Goal: Information Seeking & Learning: Learn about a topic

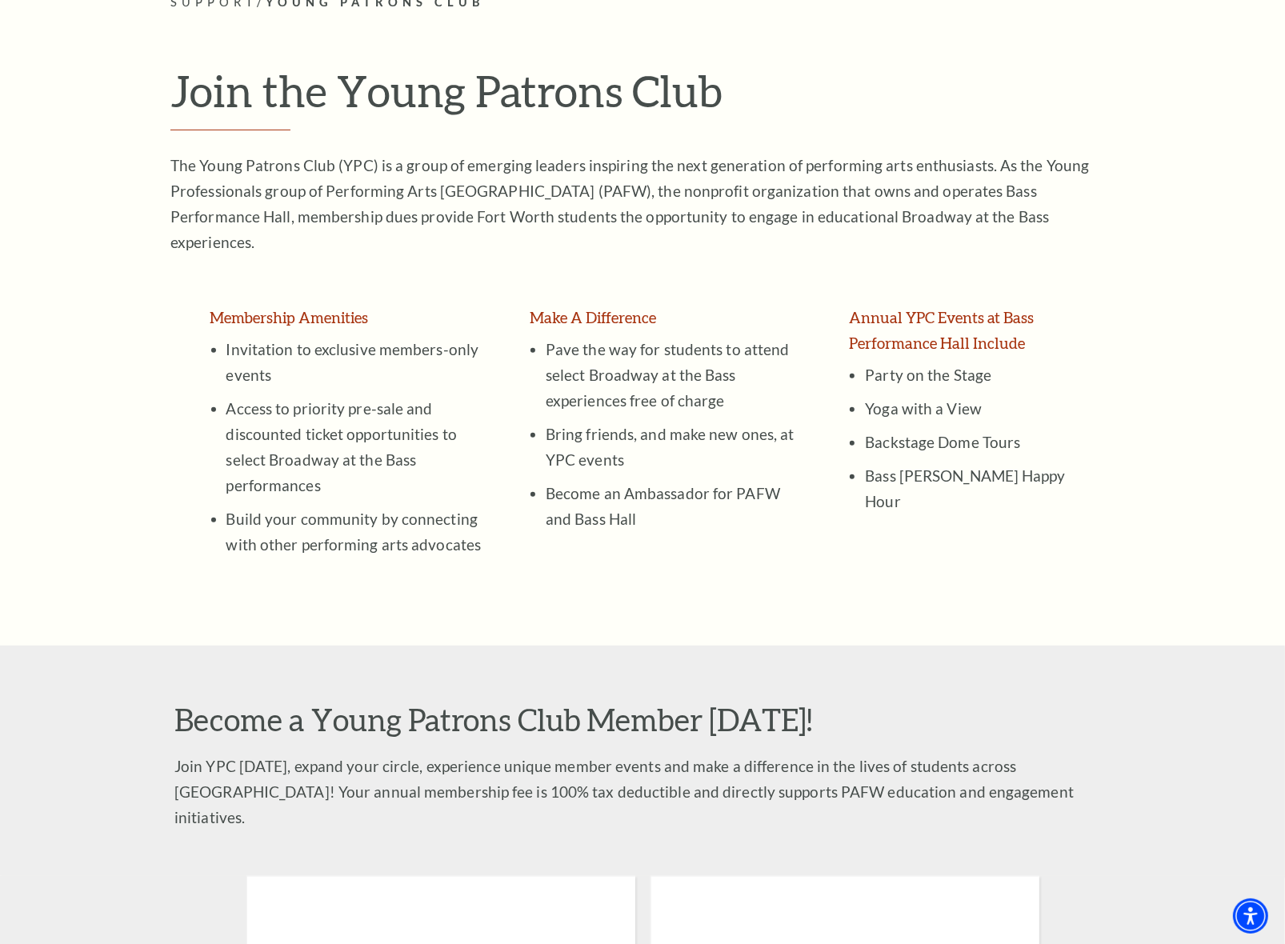
scroll to position [400, 0]
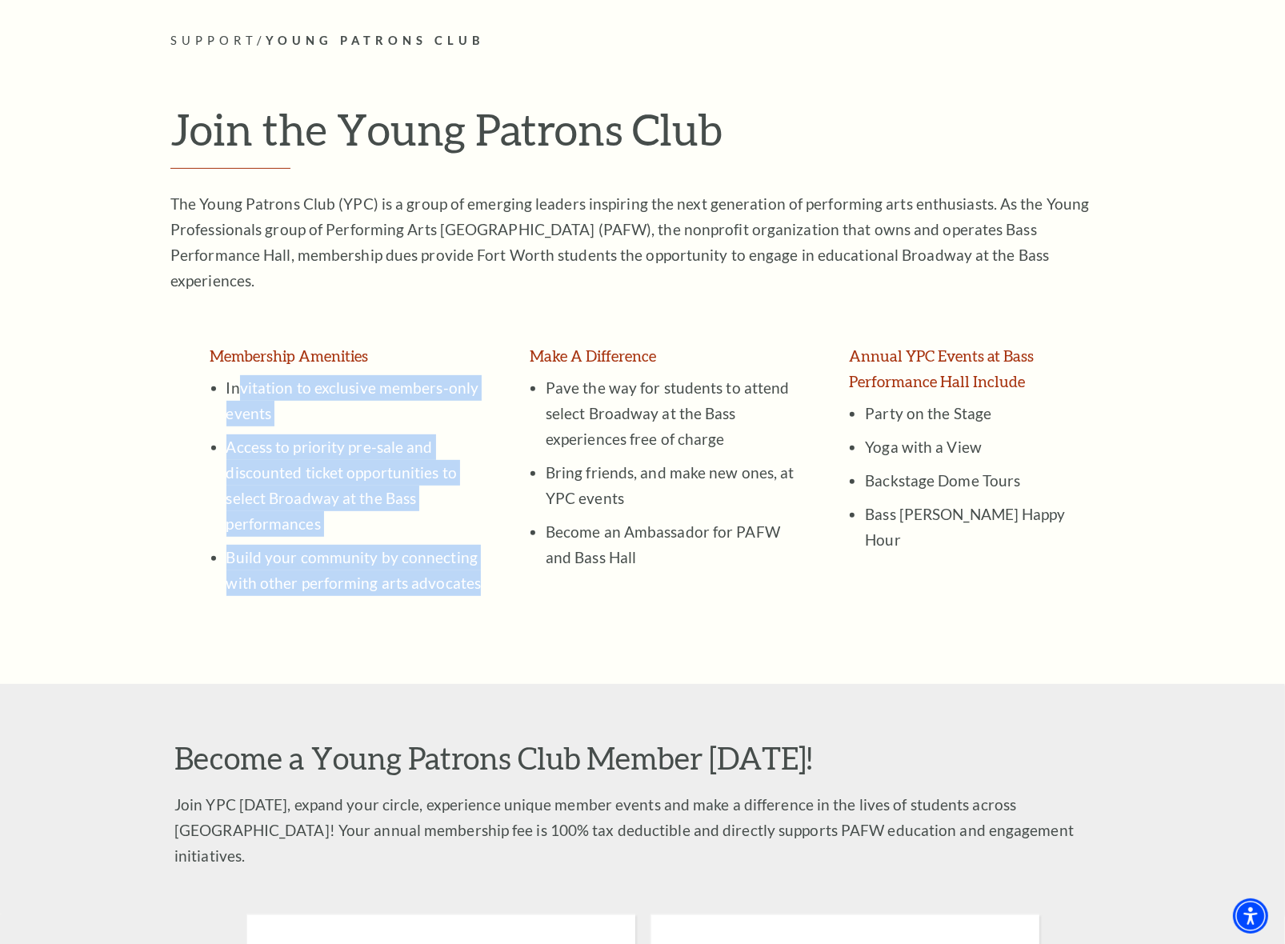
drag, startPoint x: 236, startPoint y: 362, endPoint x: 480, endPoint y: 575, distance: 323.9
click at [483, 576] on td "Membership Amenities Invitation to exclusive members-only events Access to prio…" at bounding box center [353, 481] width 319 height 277
drag, startPoint x: 356, startPoint y: 537, endPoint x: 242, endPoint y: 404, distance: 175.3
click at [242, 427] on li "Access to priority pre-sale and discounted ticket opportunities to select Broad…" at bounding box center [354, 482] width 257 height 110
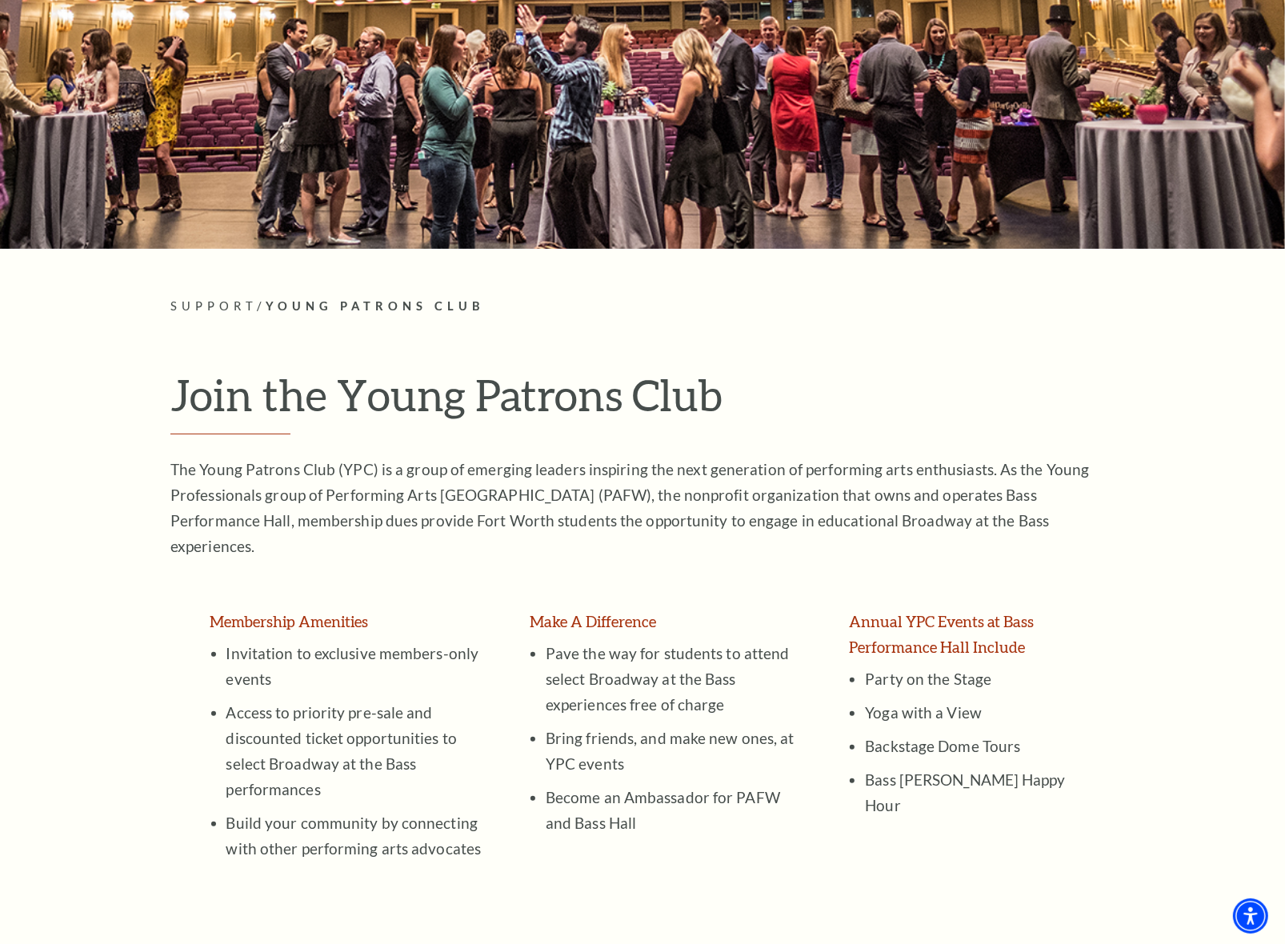
scroll to position [100, 0]
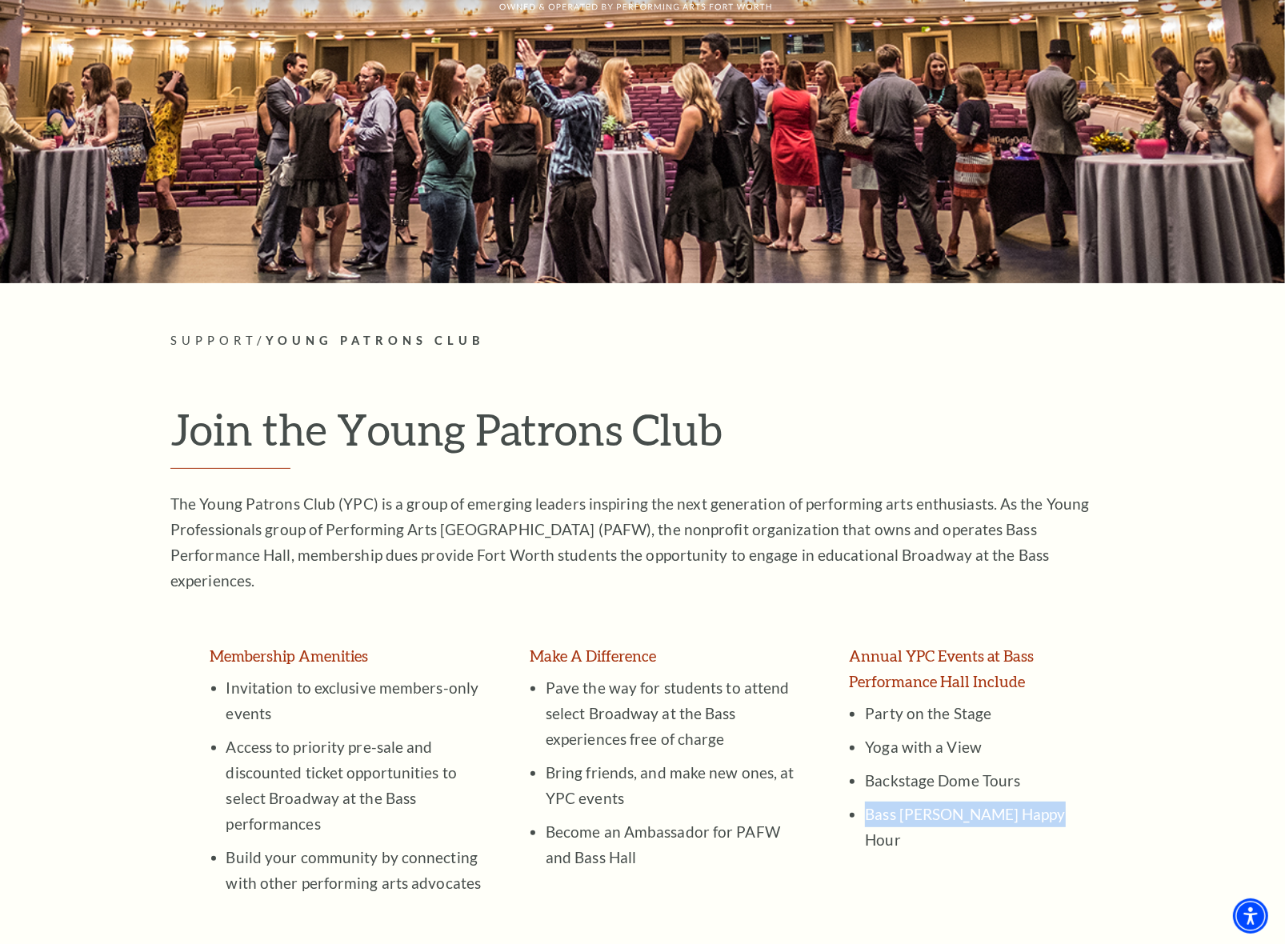
drag, startPoint x: 1031, startPoint y: 785, endPoint x: 854, endPoint y: 804, distance: 177.9
click at [854, 804] on td "Annual YPC Events at Bass Performance Hall Include Party on the Stage Yoga with…" at bounding box center [962, 781] width 258 height 277
copy li "Bass [PERSON_NAME] Happy Hour"
drag, startPoint x: 232, startPoint y: 735, endPoint x: 232, endPoint y: 744, distance: 9.6
click at [232, 738] on li "Access to priority pre-sale and discounted ticket opportunities to select Broad…" at bounding box center [354, 782] width 257 height 110
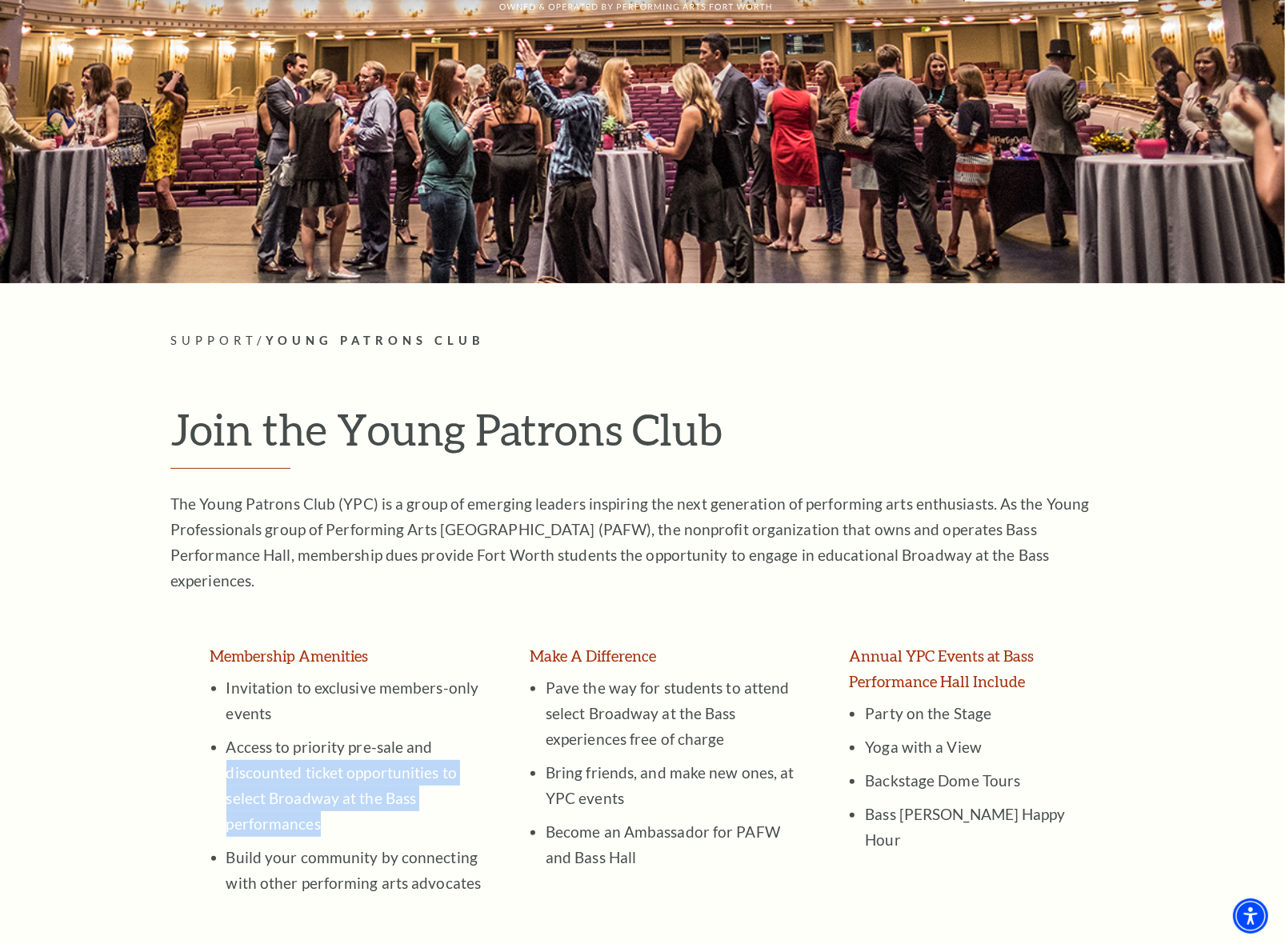
drag, startPoint x: 224, startPoint y: 744, endPoint x: 384, endPoint y: 788, distance: 166.0
click at [384, 788] on ul "Invitation to exclusive members-only events Access to priority pre-sale and dis…" at bounding box center [353, 785] width 260 height 221
copy li "discounted ticket opportunities to select Broadway at the Bass performances"
click at [373, 748] on li "Access to priority pre-sale and discounted ticket opportunities to select Broad…" at bounding box center [354, 782] width 257 height 110
drag, startPoint x: 331, startPoint y: 795, endPoint x: 304, endPoint y: 750, distance: 52.0
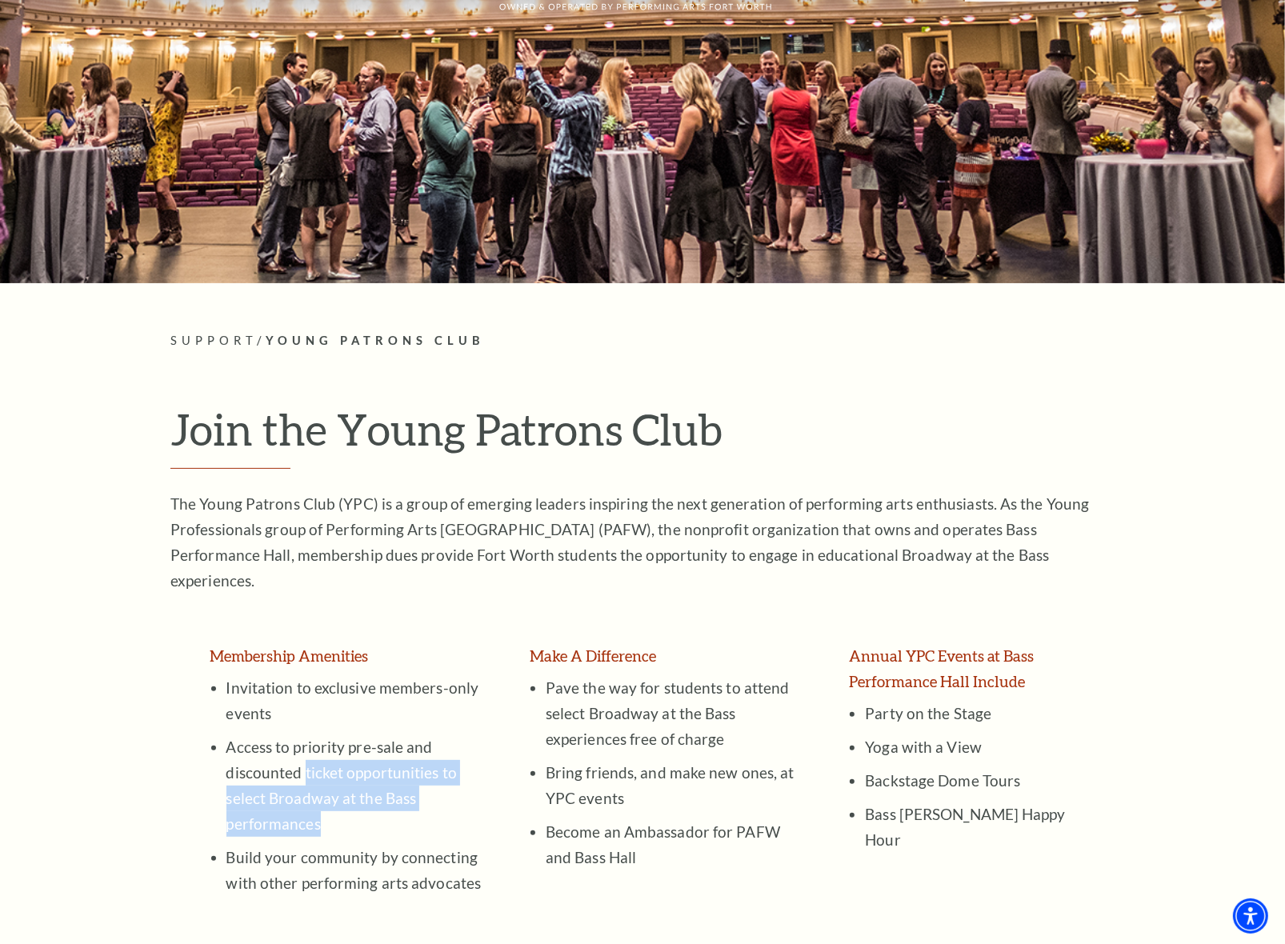
click at [304, 750] on li "Access to priority pre-sale and discounted ticket opportunities to select Broad…" at bounding box center [354, 782] width 257 height 110
copy li "ticket opportunities to select Broadway at the Bass performances"
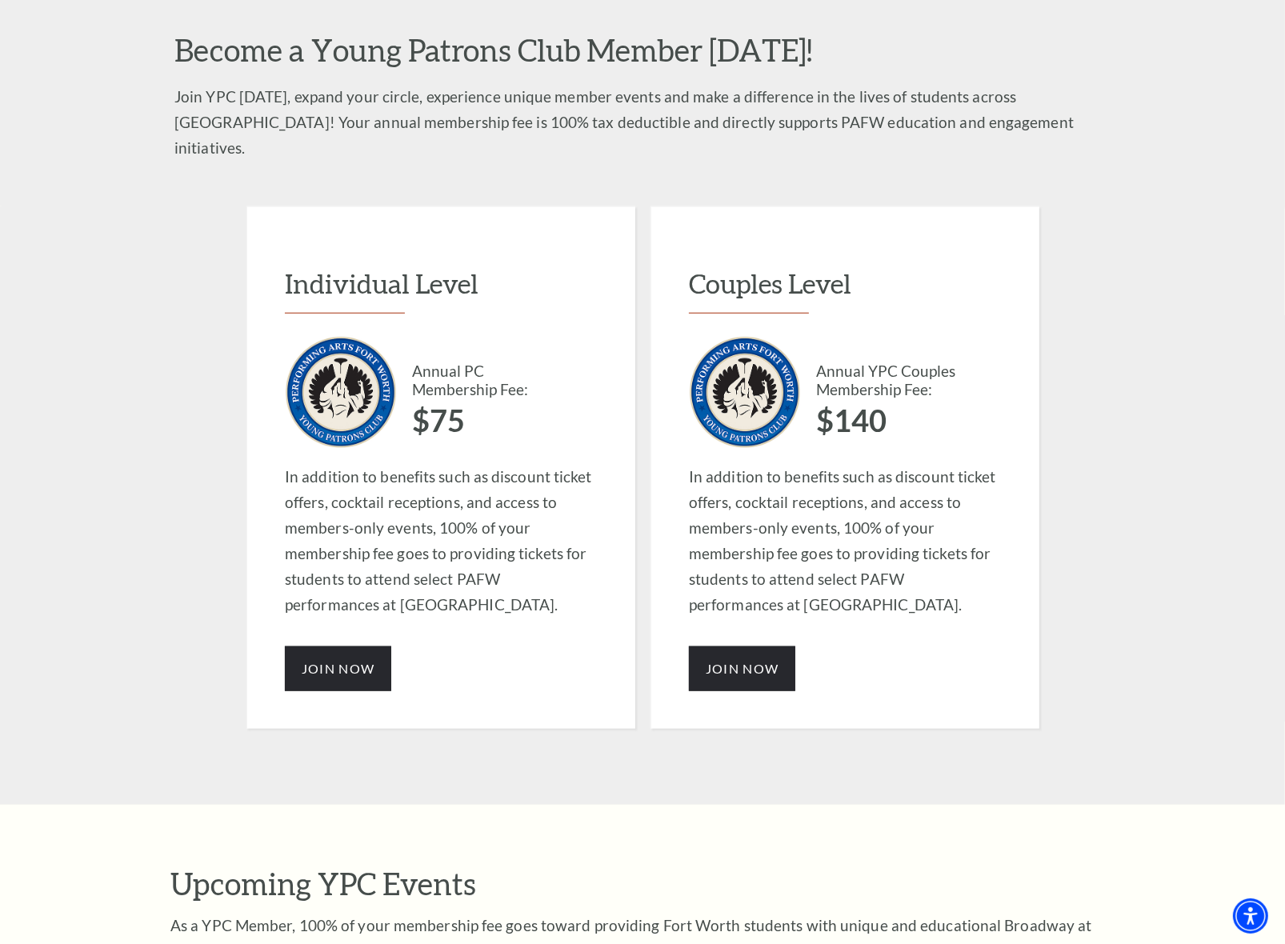
scroll to position [1100, 0]
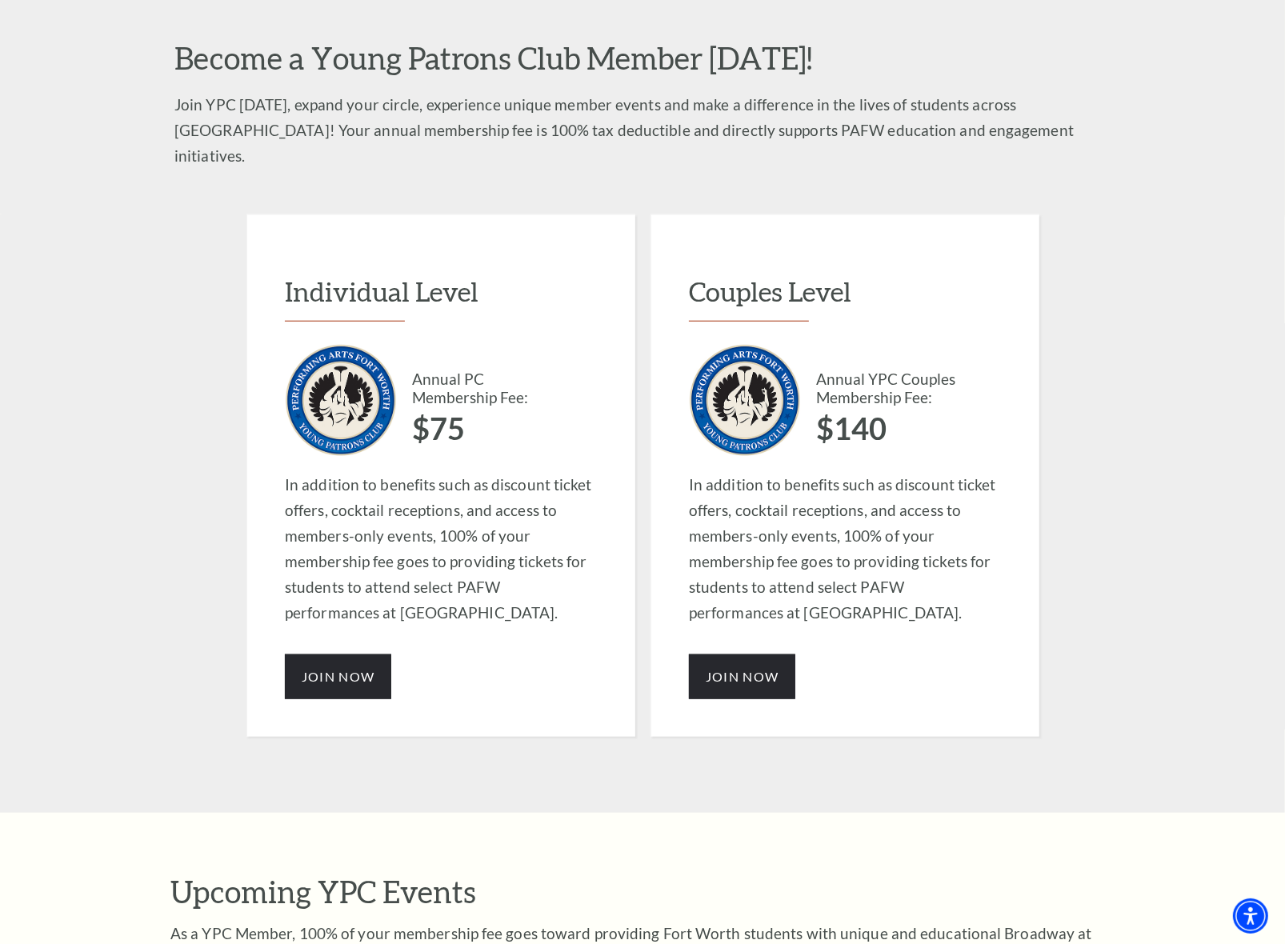
click at [629, 737] on div "Individual Level Annual PC Membership Fee: $75 In addition to benefits such as …" at bounding box center [642, 513] width 960 height 599
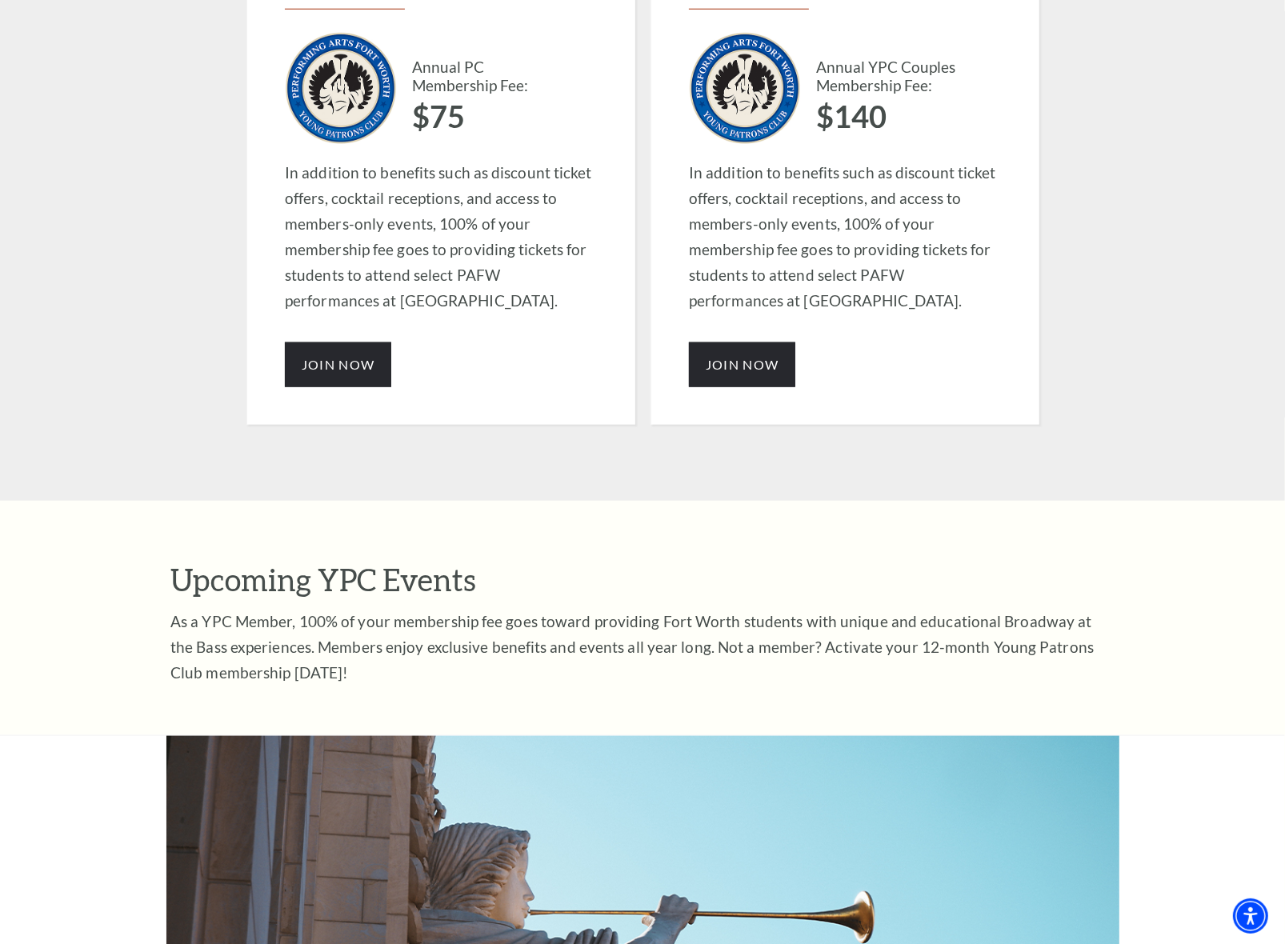
scroll to position [1400, 0]
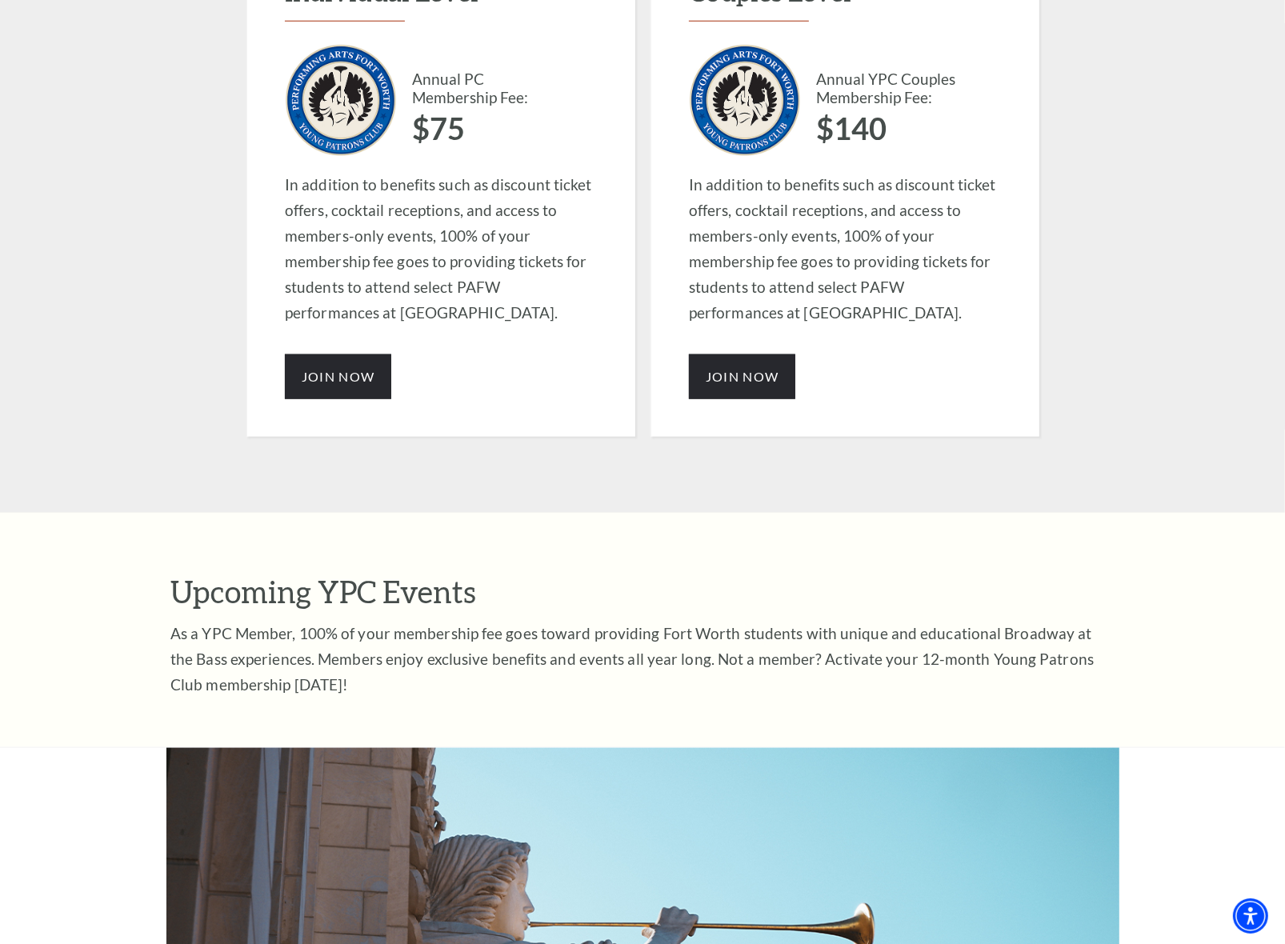
click at [681, 621] on p "As a YPC Member, 100% of your membership fee goes toward providing Fort Worth s…" at bounding box center [642, 659] width 944 height 77
click at [844, 621] on p "As a YPC Member, 100% of your membership fee goes toward providing Fort Worth s…" at bounding box center [642, 659] width 944 height 77
drag, startPoint x: 833, startPoint y: 583, endPoint x: 286, endPoint y: 616, distance: 548.4
click at [286, 621] on p "As a YPC Member, 100% of your membership fee goes toward providing Fort Worth s…" at bounding box center [642, 659] width 944 height 77
click at [819, 621] on p "As a YPC Member, 100% of your membership fee goes toward providing Fort Worth s…" at bounding box center [642, 659] width 944 height 77
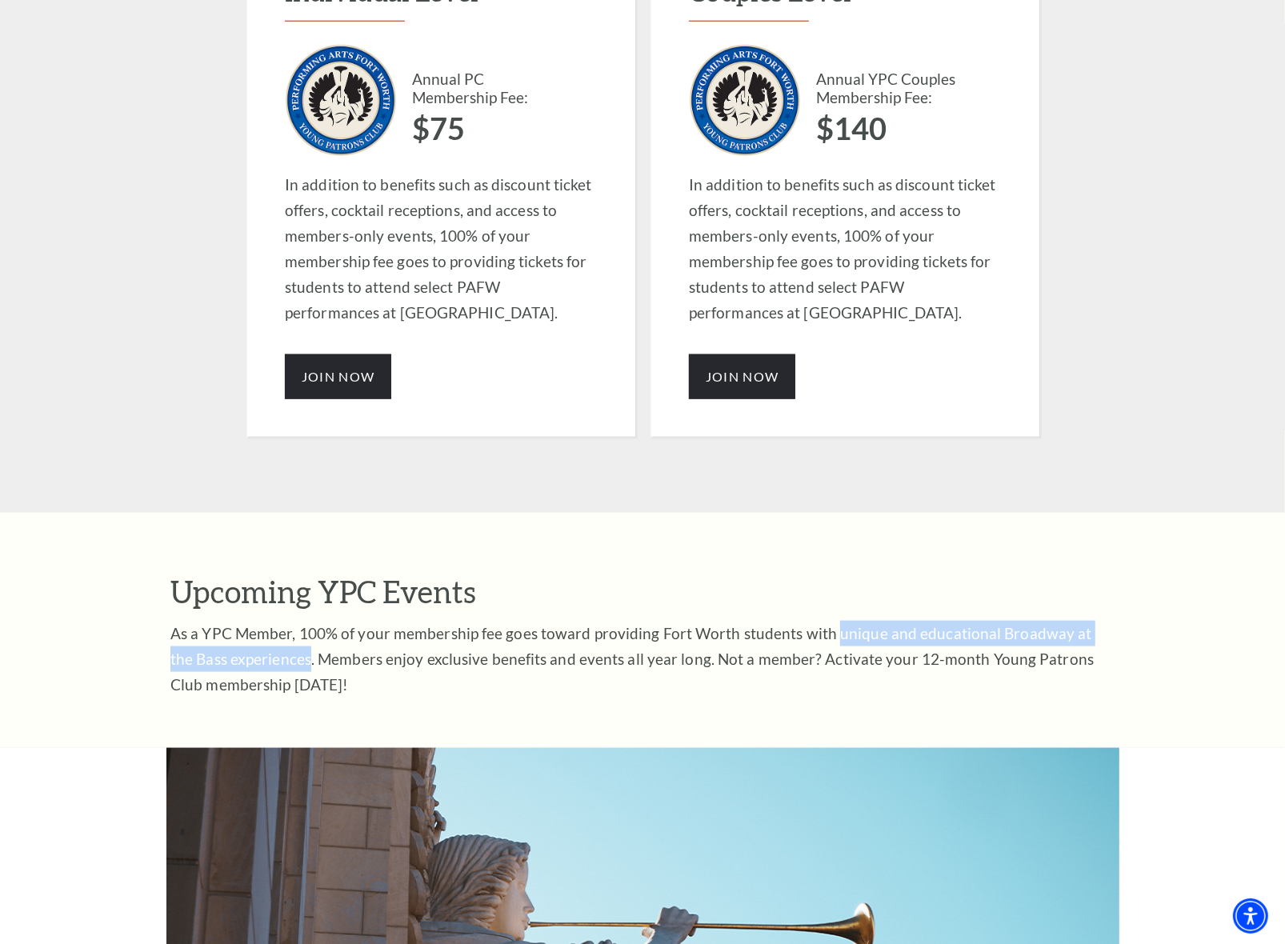
drag, startPoint x: 826, startPoint y: 582, endPoint x: 282, endPoint y: 615, distance: 545.2
click at [282, 621] on p "As a YPC Member, 100% of your membership fee goes toward providing Fort Worth s…" at bounding box center [642, 659] width 944 height 77
copy p "unique and educational Broadway at the Bass experiences"
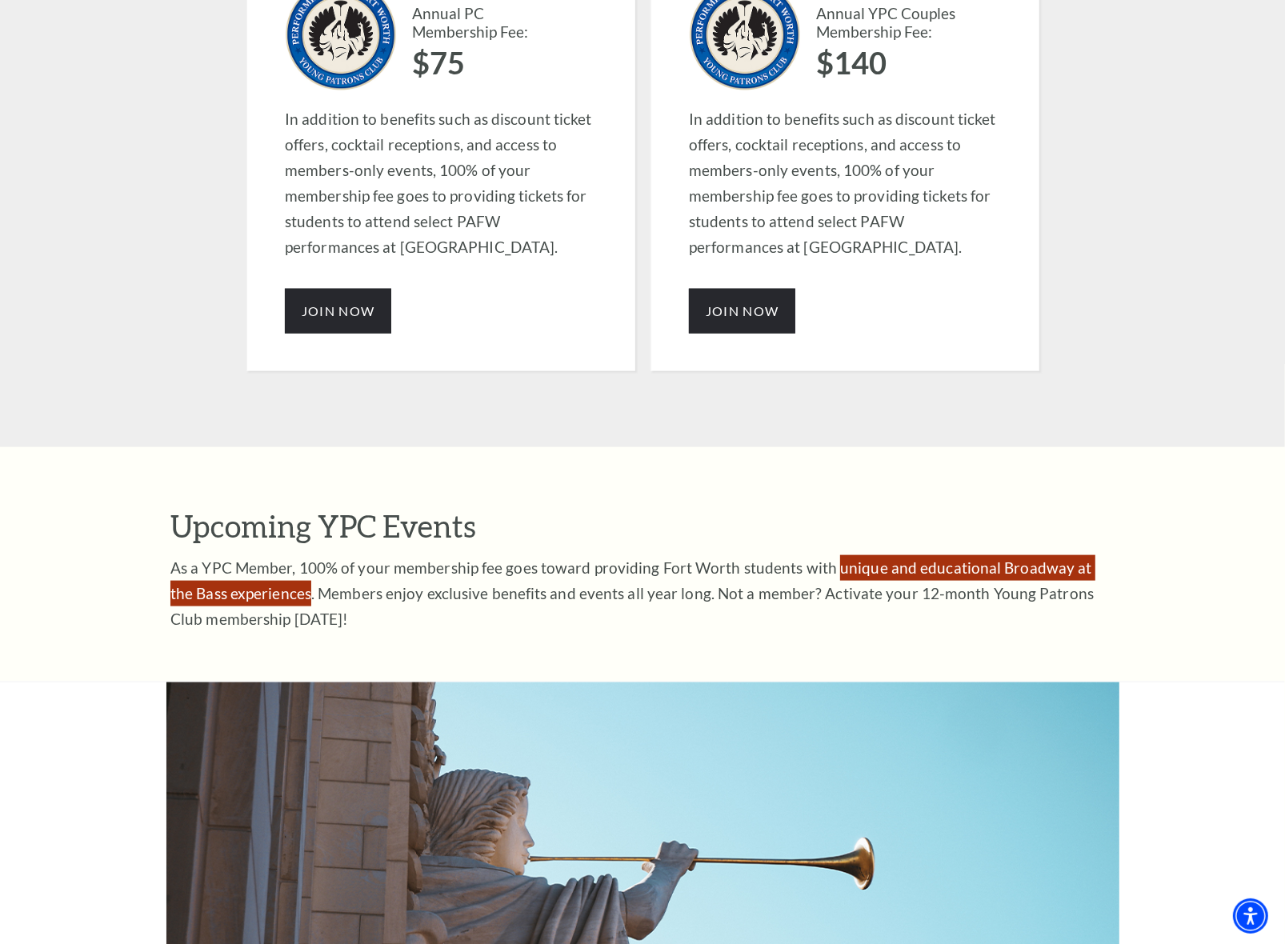
scroll to position [1200, 0]
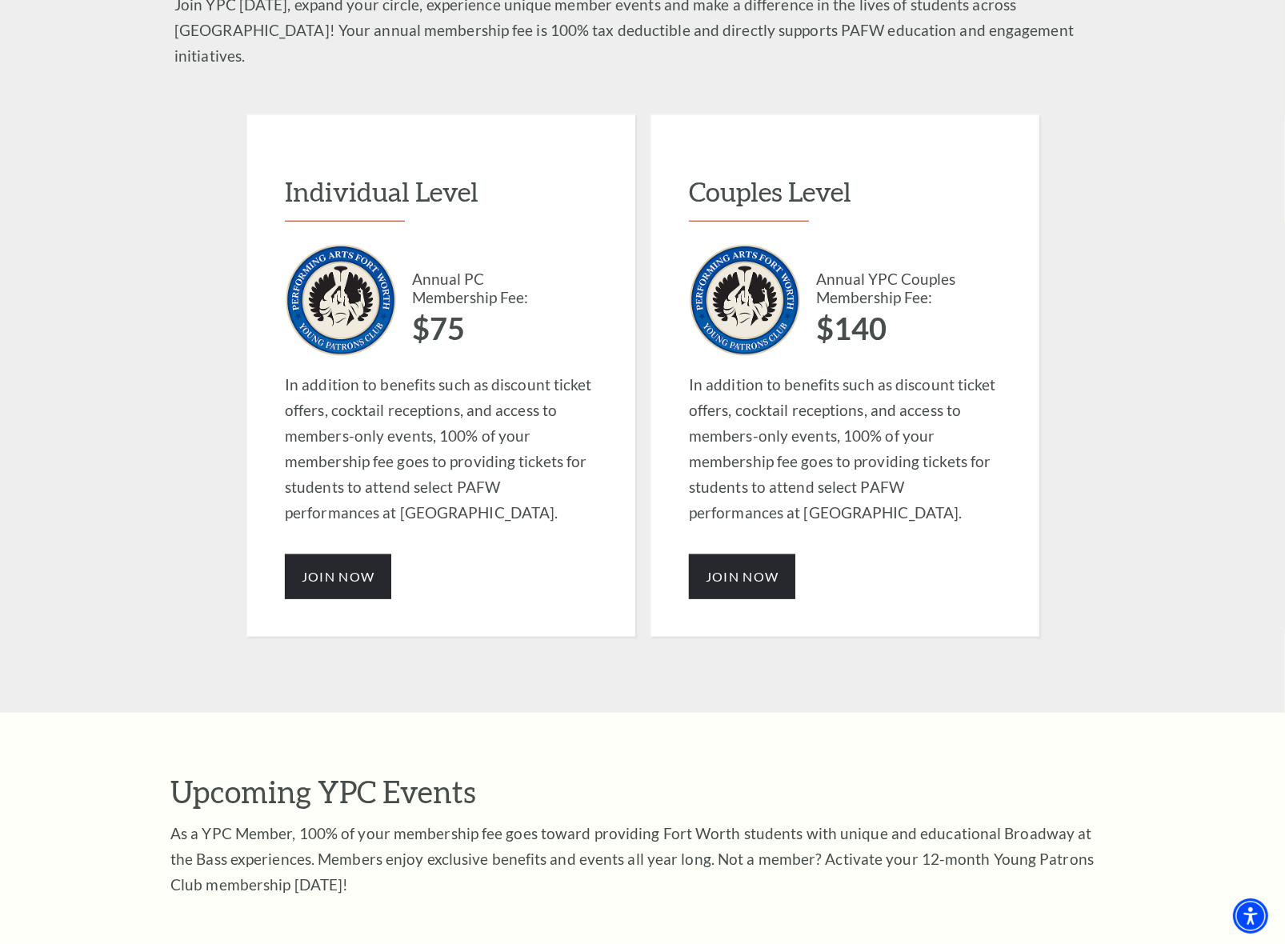
click at [850, 865] on div "Upcoming YPC Events As a YPC Member, 100% of your membership fee goes toward pr…" at bounding box center [642, 861] width 944 height 174
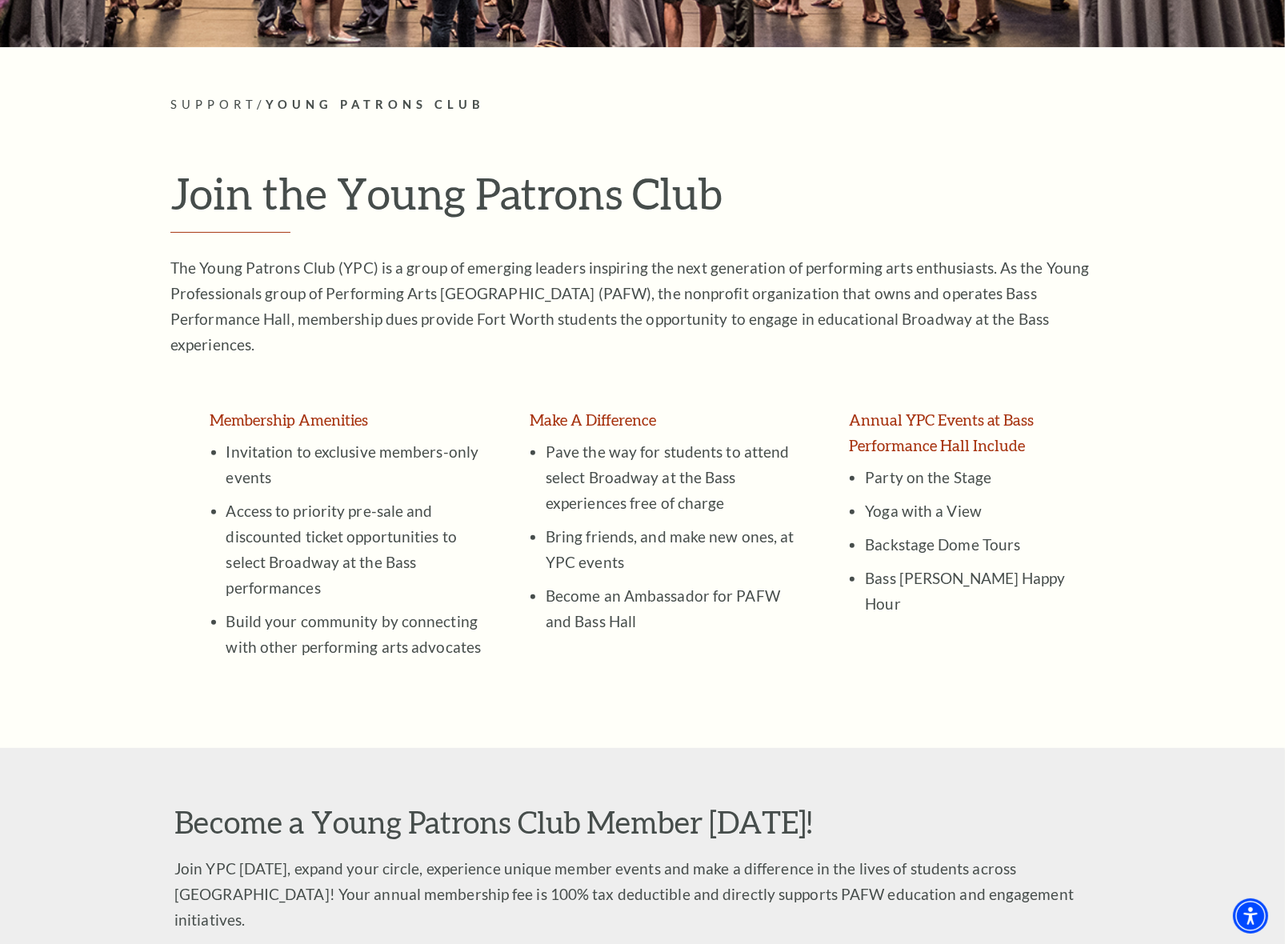
scroll to position [300, 0]
